Goal: Find specific page/section: Find specific page/section

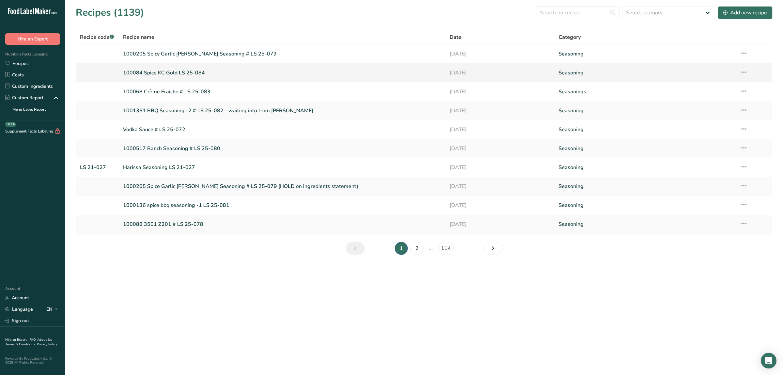
click at [171, 76] on link "100084 Spice KC Gold LS 25-084" at bounding box center [282, 73] width 319 height 14
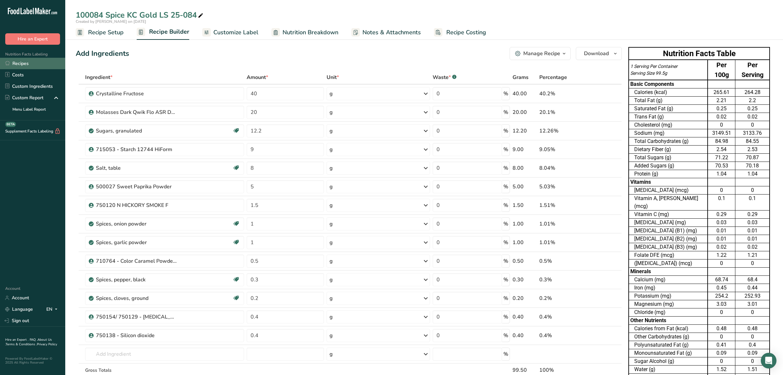
click at [38, 60] on link "Recipes" at bounding box center [32, 63] width 65 height 11
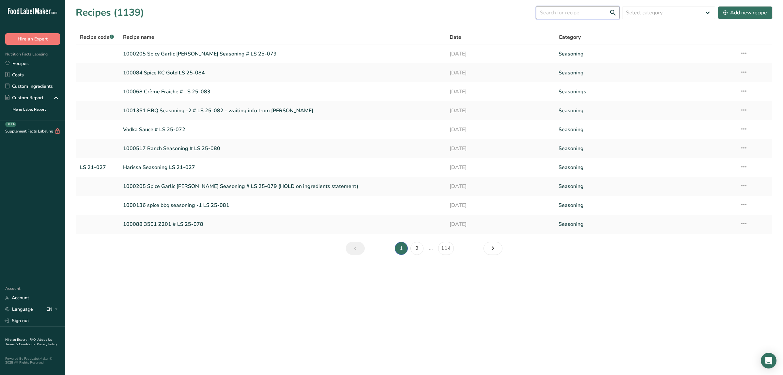
click at [571, 13] on input "text" at bounding box center [577, 12] width 83 height 13
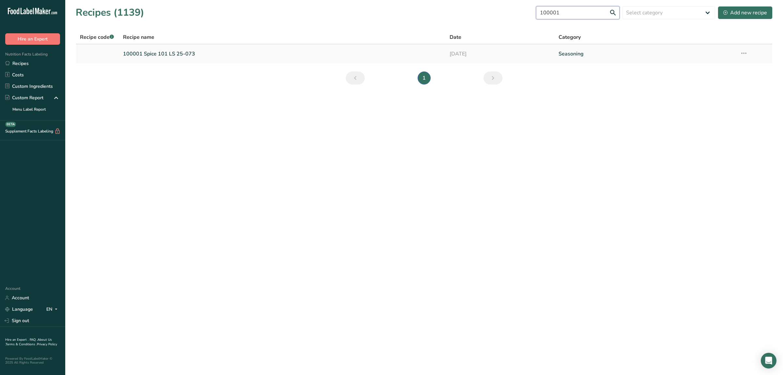
type input "100001"
click at [172, 54] on link "100001 Spice 101 LS 25-073" at bounding box center [282, 54] width 319 height 14
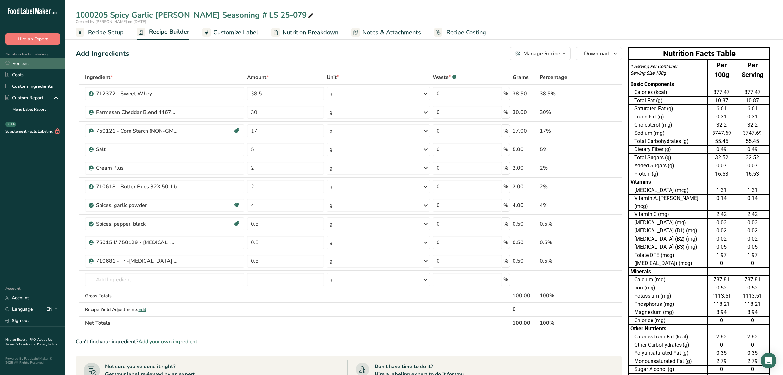
click at [33, 63] on link "Recipes" at bounding box center [32, 63] width 65 height 11
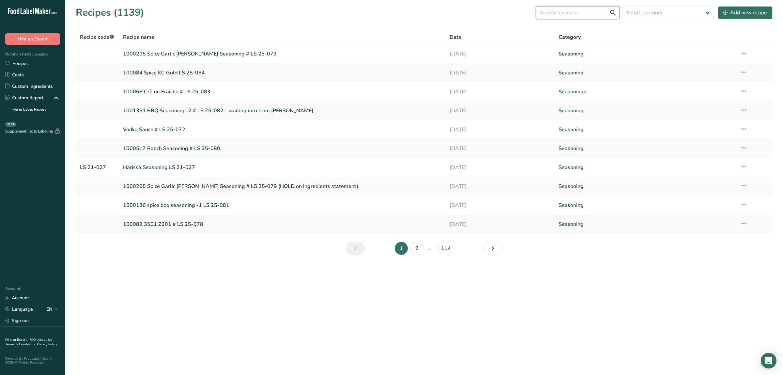
click at [567, 14] on input "text" at bounding box center [577, 12] width 83 height 13
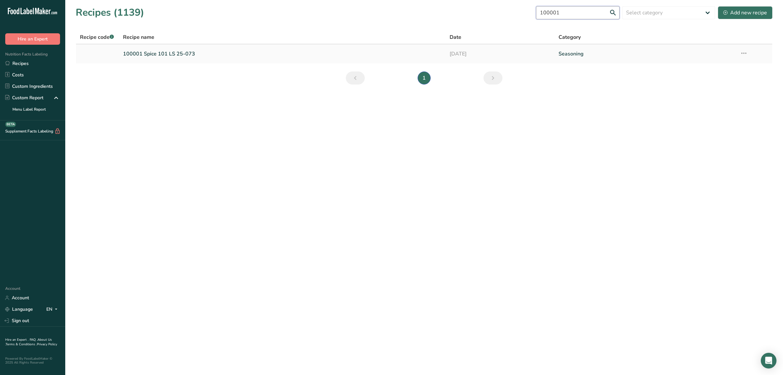
type input "100001"
click at [185, 53] on link "100001 Spice 101 LS 25-073" at bounding box center [282, 54] width 319 height 14
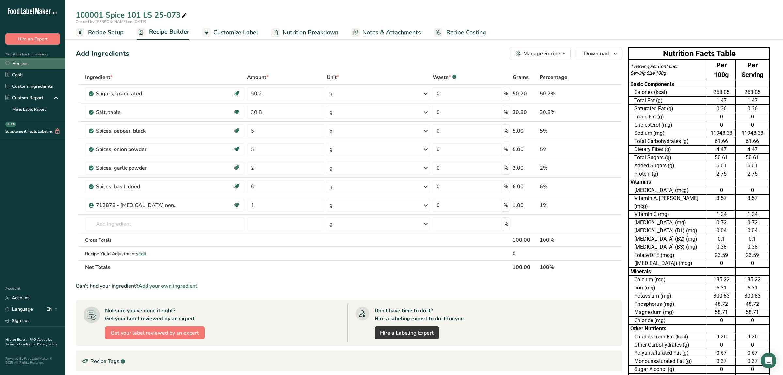
click at [41, 66] on link "Recipes" at bounding box center [32, 63] width 65 height 11
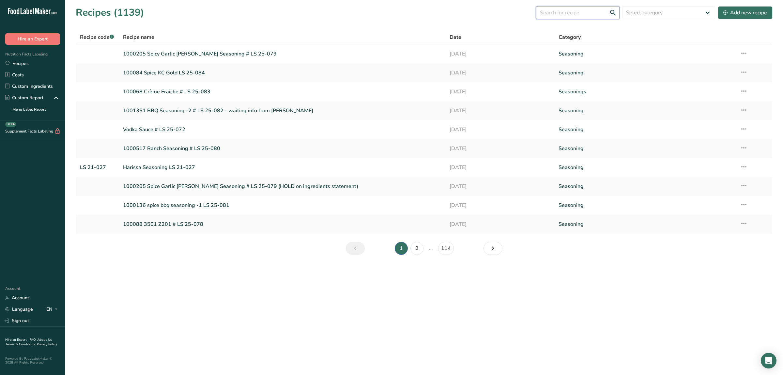
click at [571, 16] on input "text" at bounding box center [577, 12] width 83 height 13
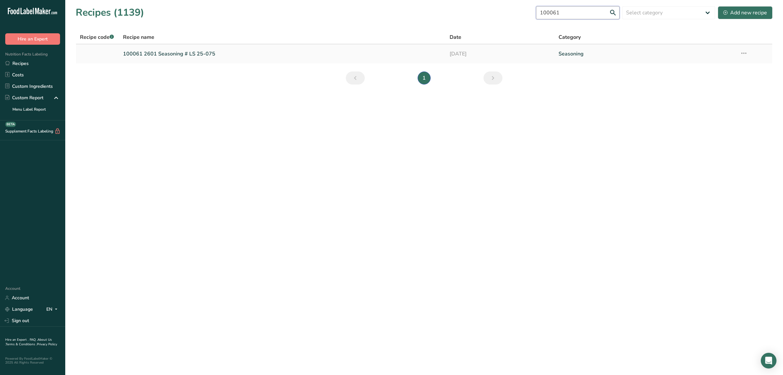
type input "100061"
click at [199, 54] on link "100061 2601 Seasoning # LS 25-075" at bounding box center [282, 54] width 319 height 14
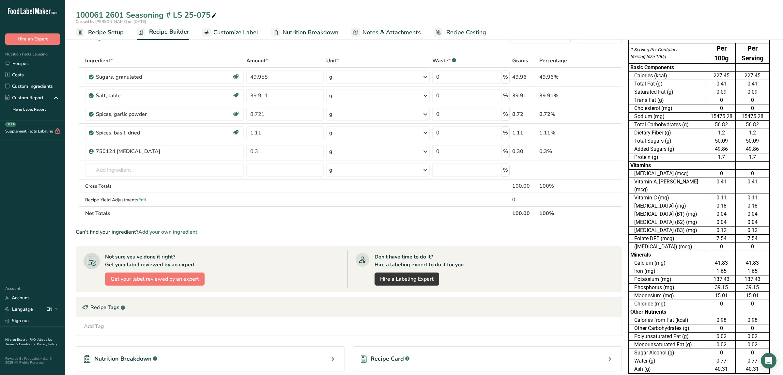
scroll to position [34, 0]
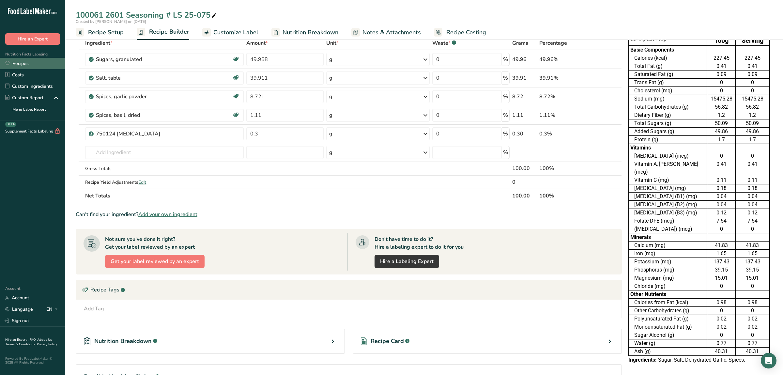
click at [26, 65] on link "Recipes" at bounding box center [32, 63] width 65 height 11
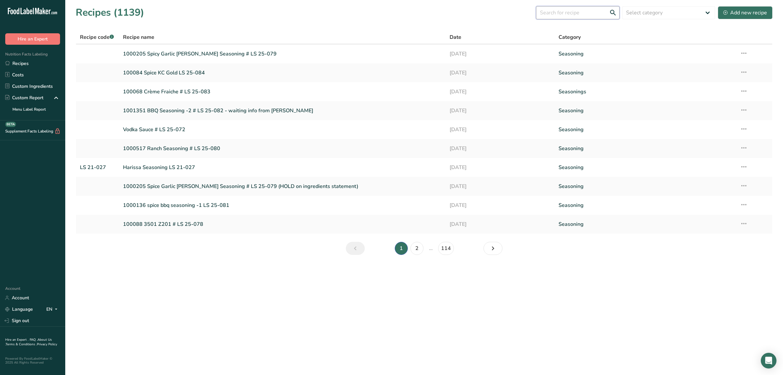
click at [582, 16] on input "text" at bounding box center [577, 12] width 83 height 13
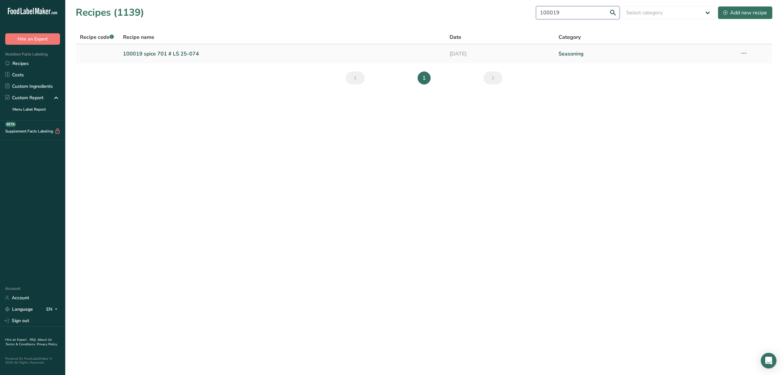
type input "100019"
click at [189, 53] on link "100019 spice 701 # LS 25-074" at bounding box center [282, 54] width 319 height 14
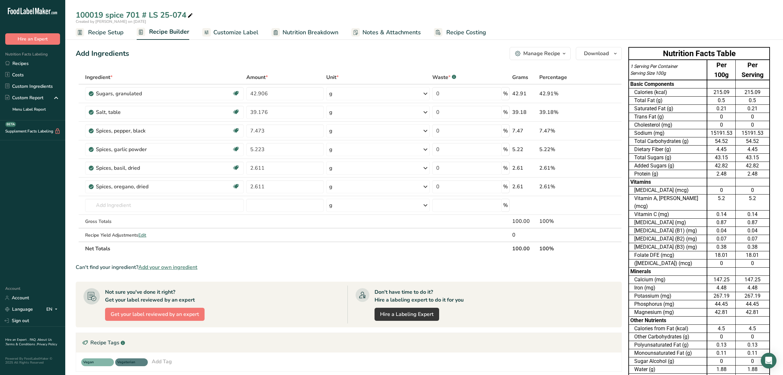
click at [475, 12] on div "100019 spice 701 # LS 25-074" at bounding box center [423, 15] width 717 height 12
click at [26, 67] on link "Recipes" at bounding box center [32, 63] width 65 height 11
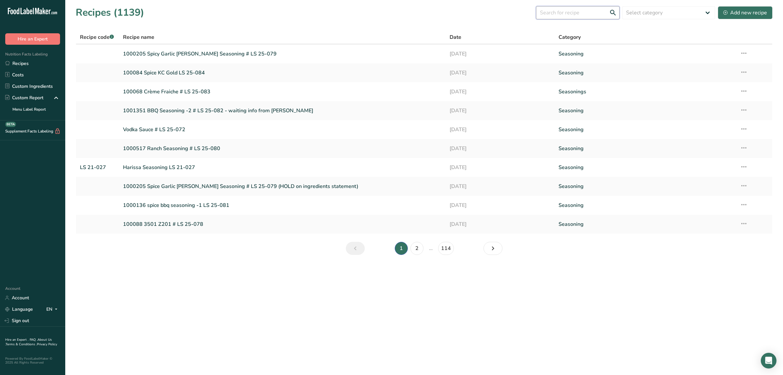
click at [550, 13] on input "text" at bounding box center [577, 12] width 83 height 13
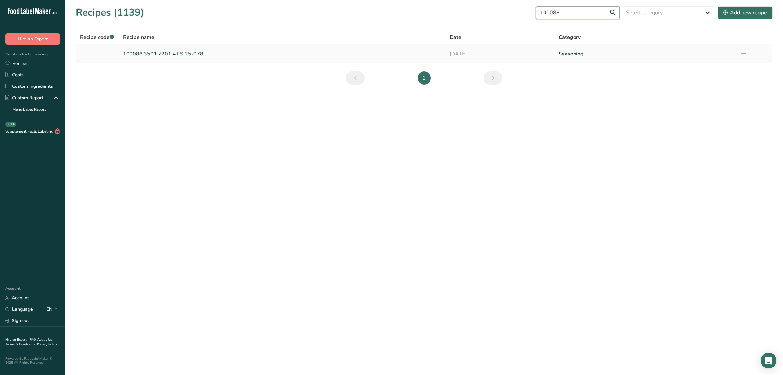
type input "100088"
click at [161, 49] on link "100088 3501 Z201 # LS 25-078" at bounding box center [282, 54] width 319 height 14
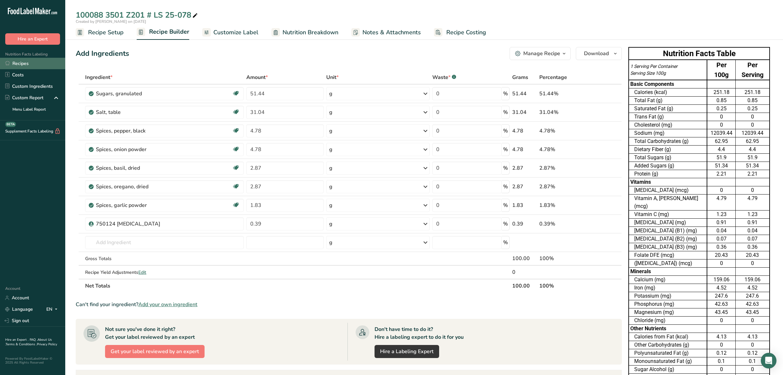
click at [44, 65] on link "Recipes" at bounding box center [32, 63] width 65 height 11
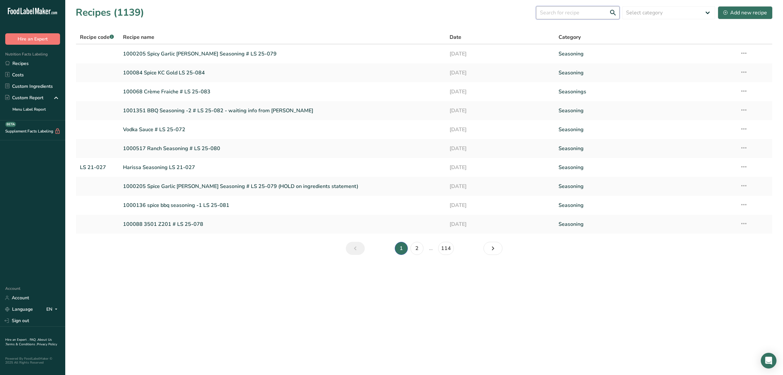
click at [570, 14] on input "text" at bounding box center [577, 12] width 83 height 13
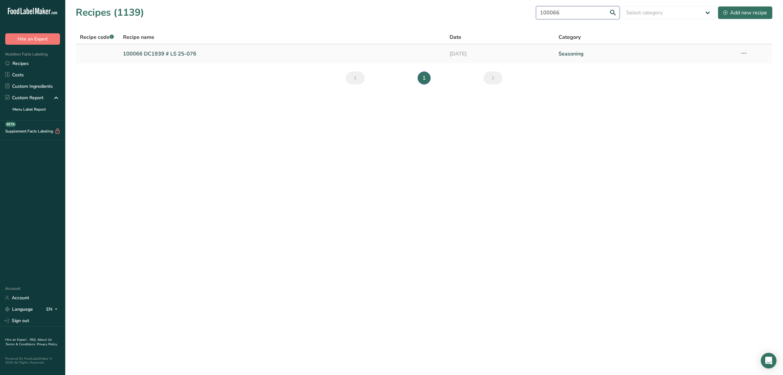
type input "100066"
click at [172, 55] on link "100066 DC1939 # LS 25-076" at bounding box center [282, 54] width 319 height 14
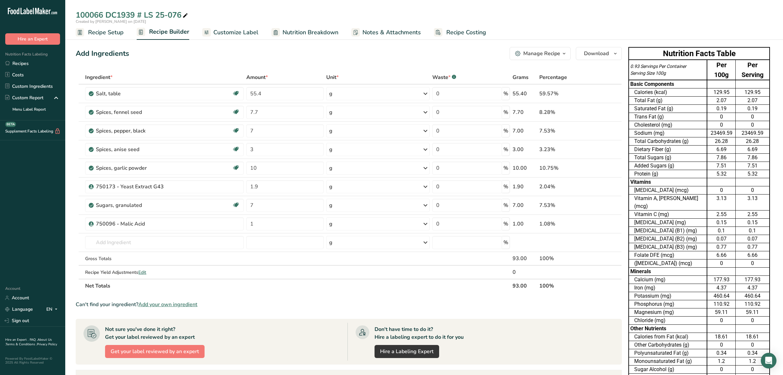
click at [714, 267] on td at bounding box center [721, 271] width 28 height 8
click at [680, 113] on td "Trans Fat (g)" at bounding box center [667, 117] width 78 height 8
click at [22, 64] on link "Recipes" at bounding box center [32, 63] width 65 height 11
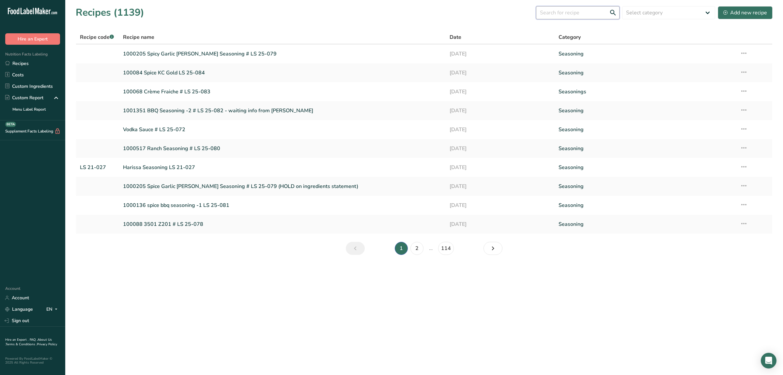
click at [584, 14] on input "text" at bounding box center [577, 12] width 83 height 13
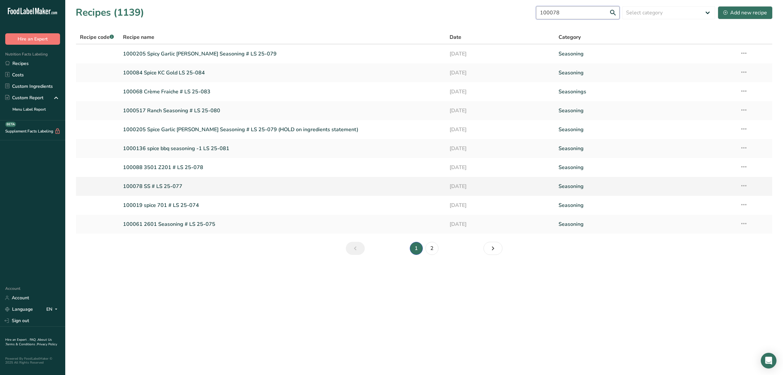
type input "100078"
click at [174, 186] on link "100078 SS # LS 25-077" at bounding box center [282, 186] width 319 height 14
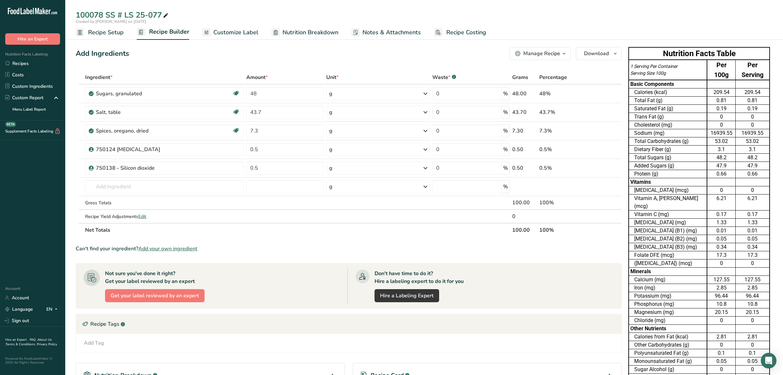
click at [739, 341] on div "0" at bounding box center [752, 345] width 31 height 8
click at [50, 64] on link "Recipes" at bounding box center [32, 63] width 65 height 11
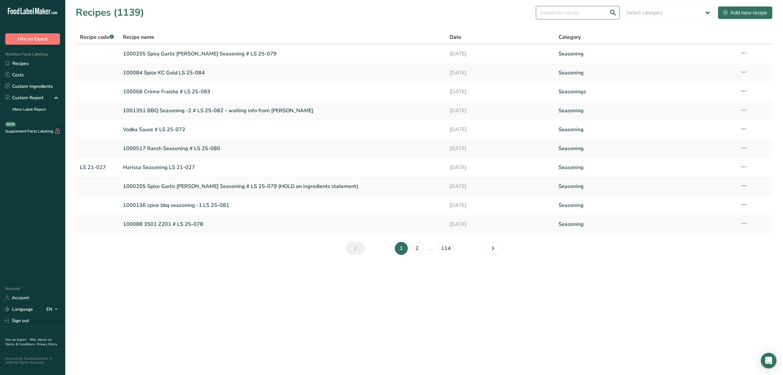
click at [579, 8] on input "text" at bounding box center [577, 12] width 83 height 13
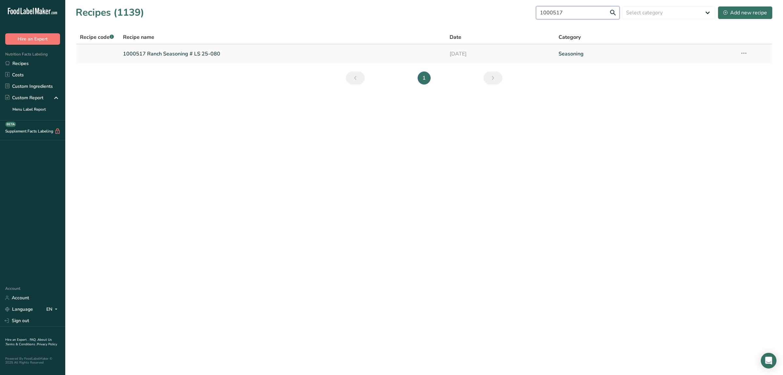
type input "1000517"
click at [186, 57] on link "1000517 Ranch Seasoning # LS 25-080" at bounding box center [282, 54] width 319 height 14
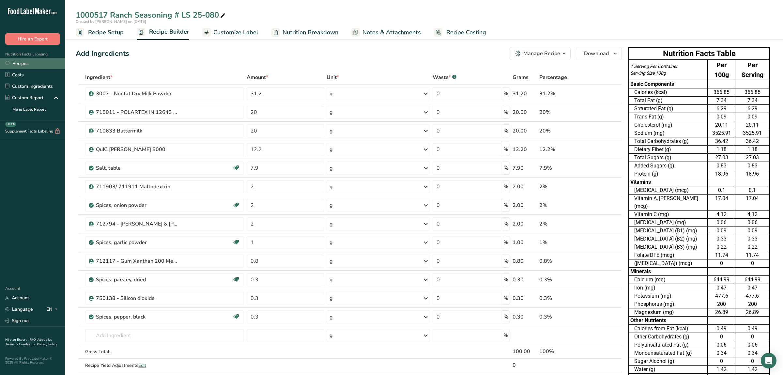
click at [28, 61] on link "Recipes" at bounding box center [32, 63] width 65 height 11
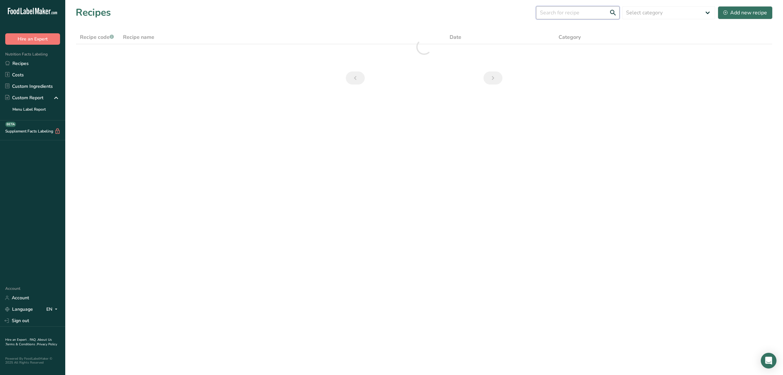
click at [542, 12] on input "text" at bounding box center [577, 12] width 83 height 13
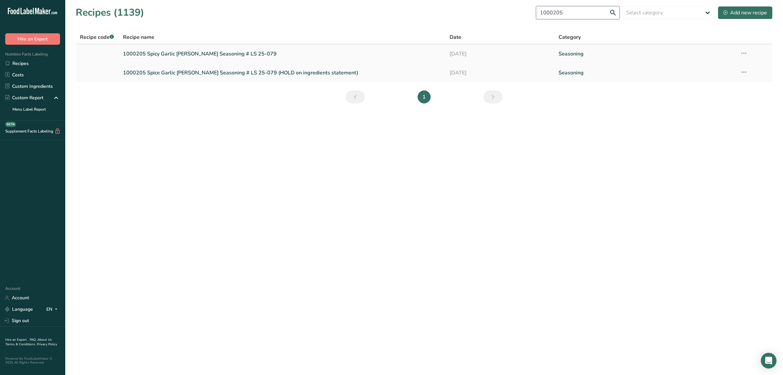
type input "1000205"
click at [197, 51] on link "1000205 Spicy Garlic [PERSON_NAME] Seasoning # LS 25-079" at bounding box center [282, 54] width 319 height 14
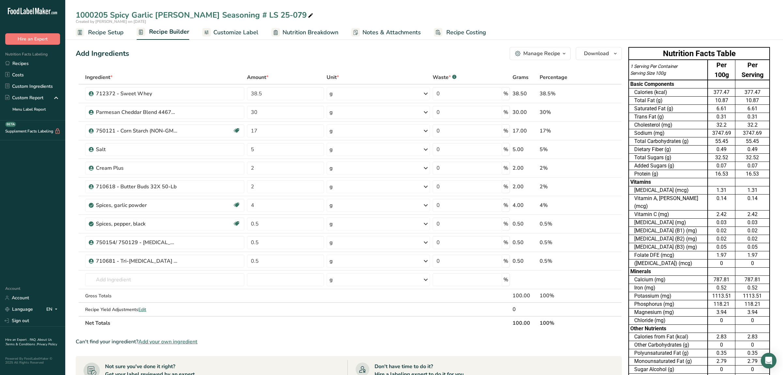
click at [644, 357] on td "Monounsaturated Fat (g)" at bounding box center [667, 361] width 79 height 8
click at [25, 63] on link "Recipes" at bounding box center [32, 63] width 65 height 11
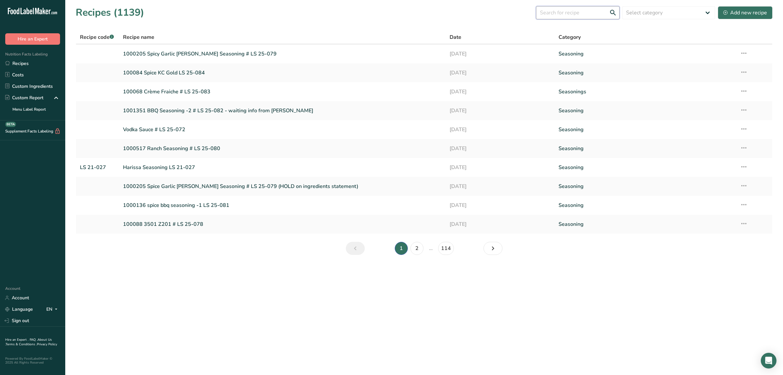
click at [561, 14] on input "text" at bounding box center [577, 12] width 83 height 13
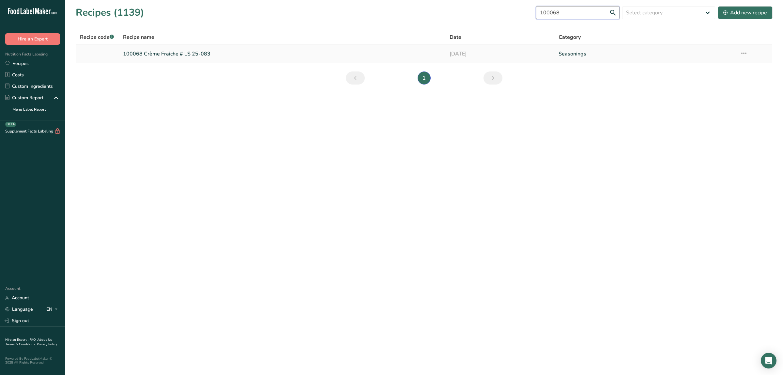
type input "100068"
click at [137, 58] on link "100068 Crème Fraiche # LS 25-083" at bounding box center [282, 54] width 319 height 14
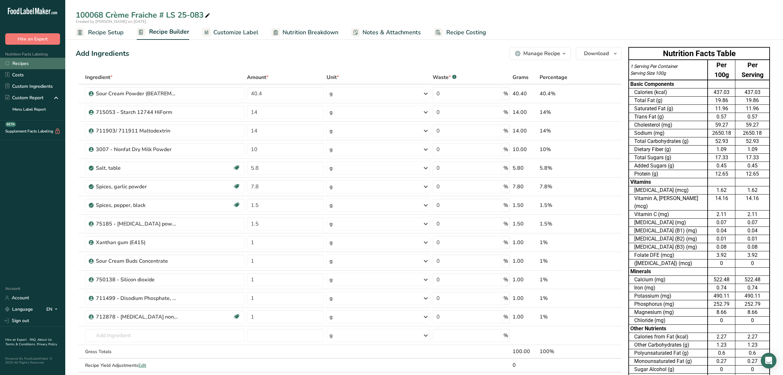
click at [52, 64] on link "Recipes" at bounding box center [32, 63] width 65 height 11
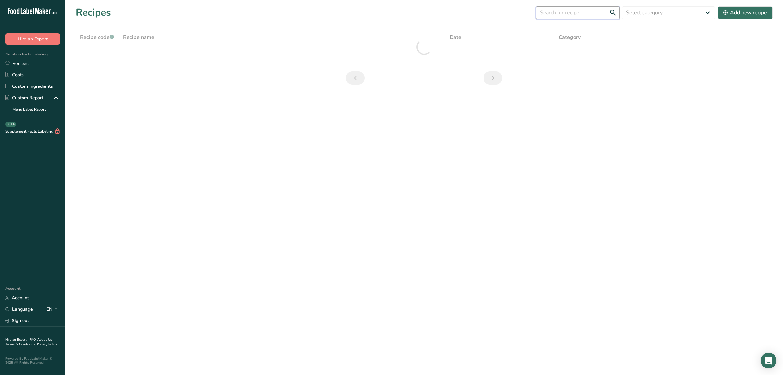
click at [551, 12] on input "text" at bounding box center [577, 12] width 83 height 13
type input "1000136"
click at [171, 52] on link "1000136 spice bbq seasoning -1 LS 25-081" at bounding box center [282, 54] width 319 height 14
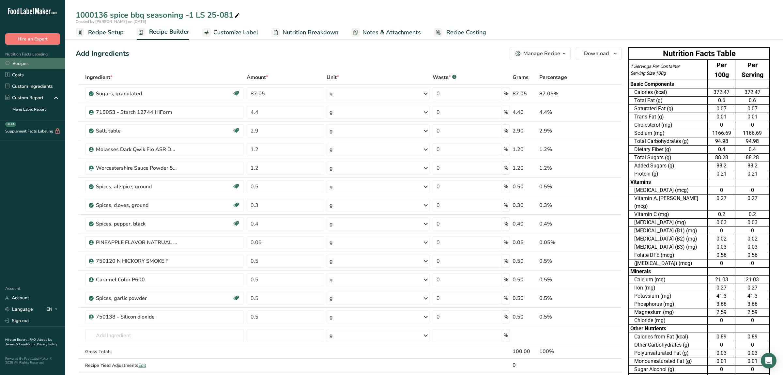
click at [35, 62] on link "Recipes" at bounding box center [32, 63] width 65 height 11
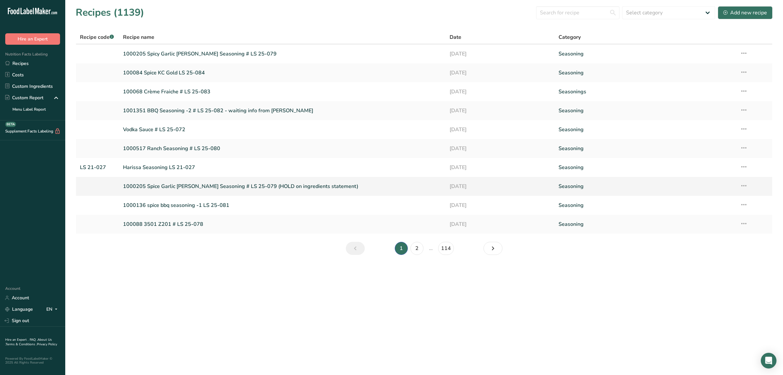
click at [293, 184] on link "1000205 Spice Garlic [PERSON_NAME] Seasoning # LS 25-079 (HOLD on ingredients s…" at bounding box center [282, 186] width 319 height 14
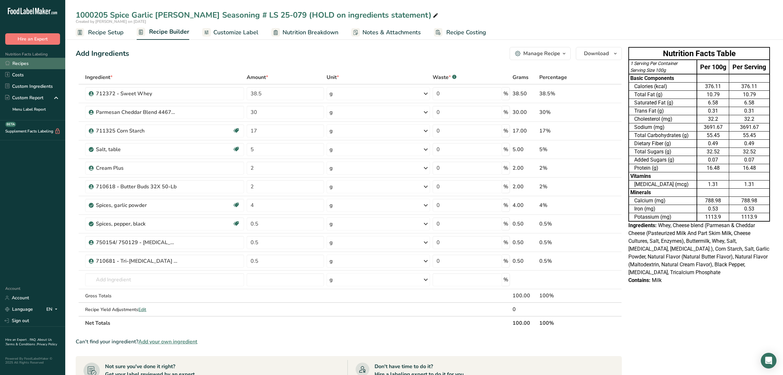
click at [35, 65] on link "Recipes" at bounding box center [32, 63] width 65 height 11
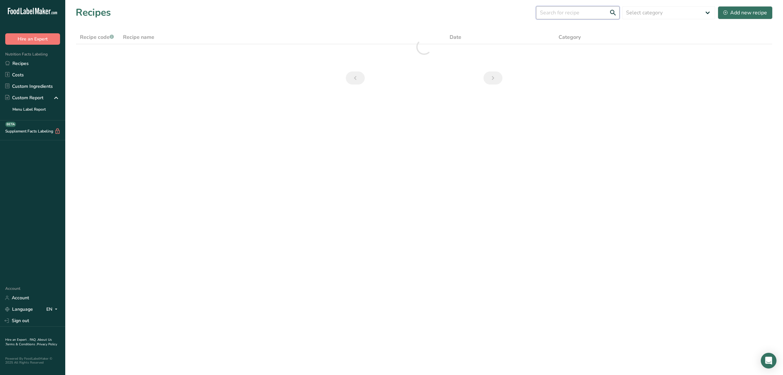
click at [570, 13] on input "text" at bounding box center [577, 12] width 83 height 13
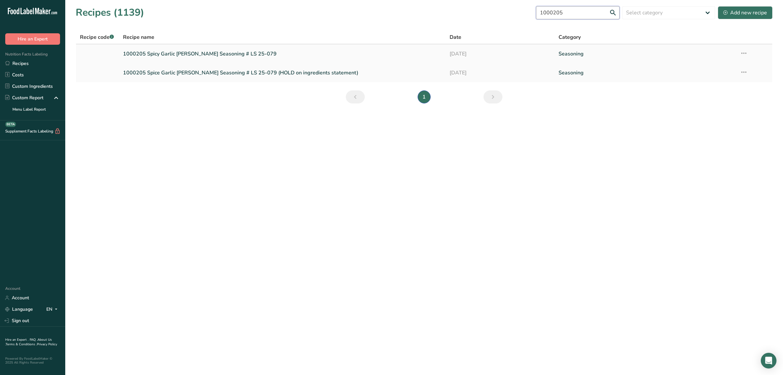
type input "1000205"
click at [211, 52] on link "1000205 Spicy Garlic [PERSON_NAME] Seasoning # LS 25-079" at bounding box center [282, 54] width 319 height 14
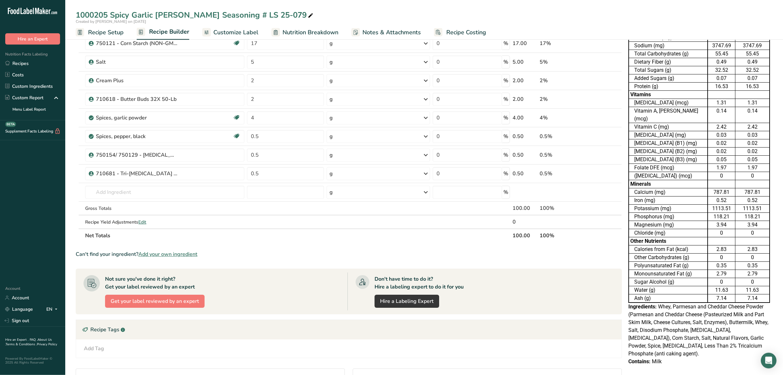
scroll to position [68, 0]
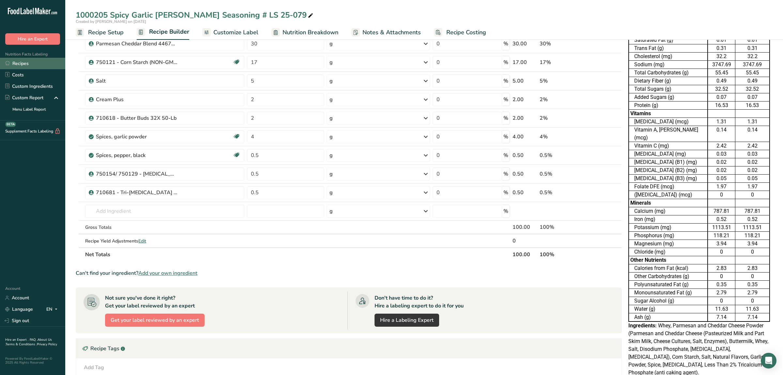
click at [44, 61] on link "Recipes" at bounding box center [32, 63] width 65 height 11
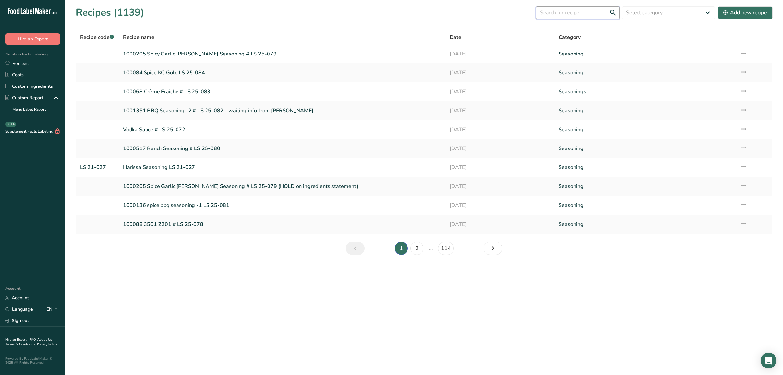
click at [571, 16] on input "text" at bounding box center [577, 12] width 83 height 13
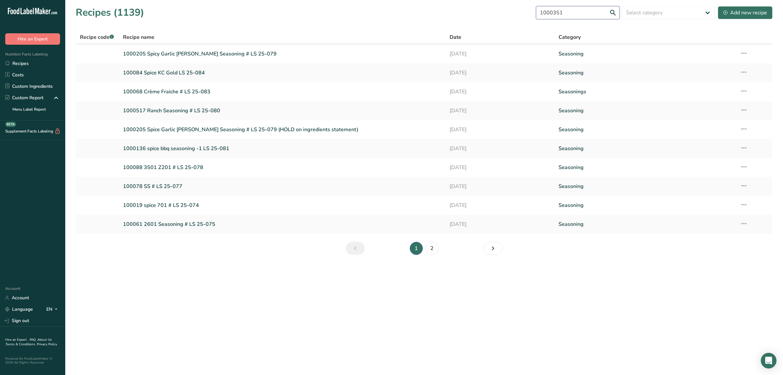
click at [546, 16] on input "1000351" at bounding box center [577, 12] width 83 height 13
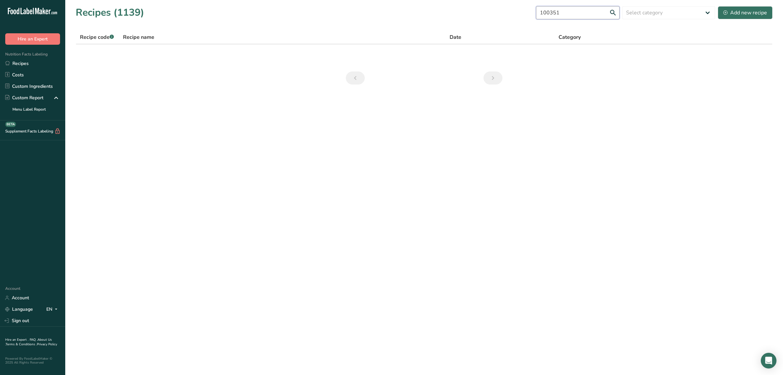
click at [548, 11] on input "100351" at bounding box center [577, 12] width 83 height 13
type input "1001351"
click at [204, 56] on link "1001351 BBQ Seasoning -2 # LS 25-082 - waiting info from [PERSON_NAME]" at bounding box center [282, 54] width 319 height 14
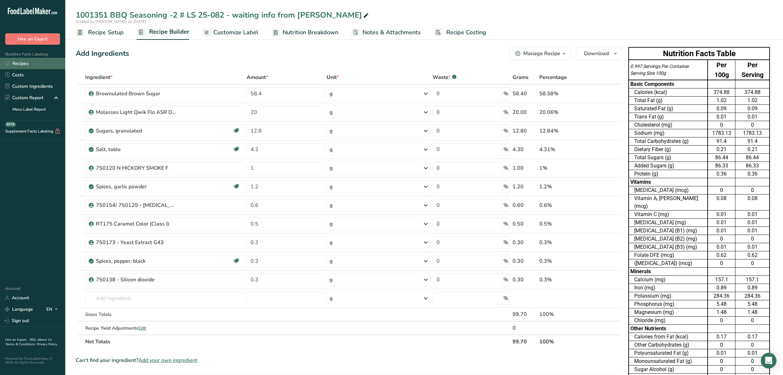
click at [42, 62] on link "Recipes" at bounding box center [32, 63] width 65 height 11
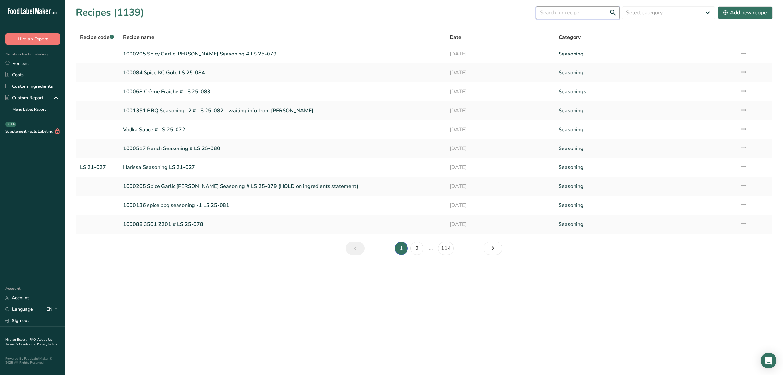
click at [590, 16] on input "text" at bounding box center [577, 12] width 83 height 13
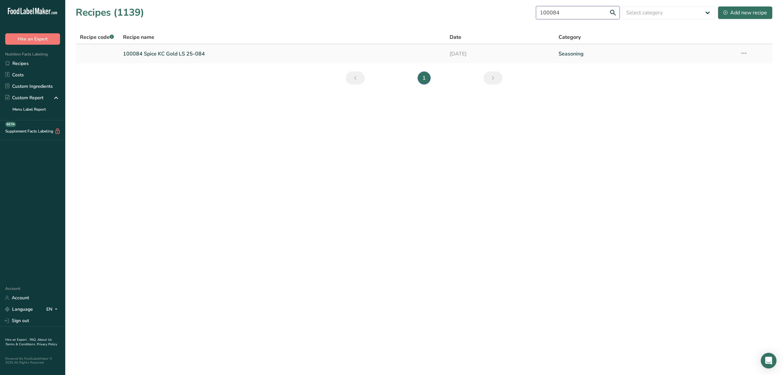
type input "100084"
click at [181, 53] on link "100084 Spice KC Gold LS 25-084" at bounding box center [282, 54] width 319 height 14
